Goal: Information Seeking & Learning: Learn about a topic

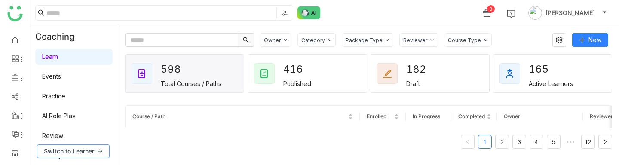
click at [98, 150] on icon at bounding box center [100, 151] width 5 height 5
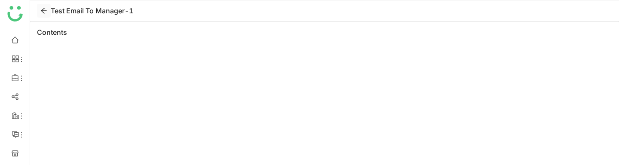
click at [49, 10] on icon at bounding box center [43, 10] width 13 height 7
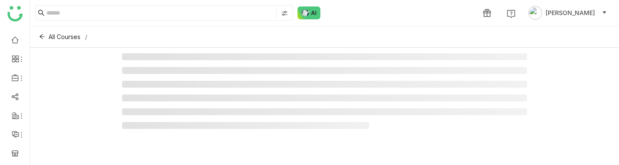
click at [49, 10] on input at bounding box center [160, 12] width 228 height 11
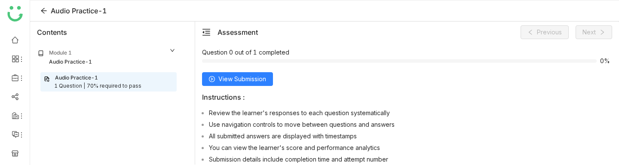
scroll to position [73, 0]
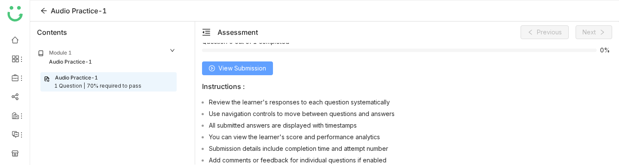
click at [254, 64] on span "View Submission" at bounding box center [243, 68] width 48 height 9
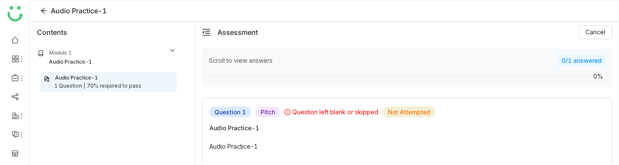
scroll to position [28, 0]
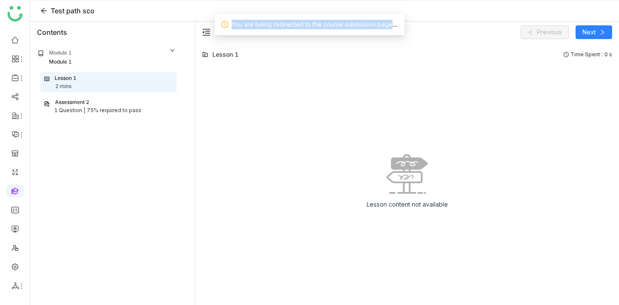
drag, startPoint x: 233, startPoint y: 22, endPoint x: 389, endPoint y: 23, distance: 156.2
click at [389, 24] on span "You are being redirected to the course submission page...." at bounding box center [315, 24] width 166 height 7
copy span "You are being redirected to the course submission page"
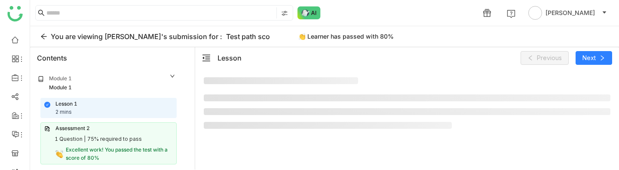
scroll to position [4, 0]
